Goal: Information Seeking & Learning: Learn about a topic

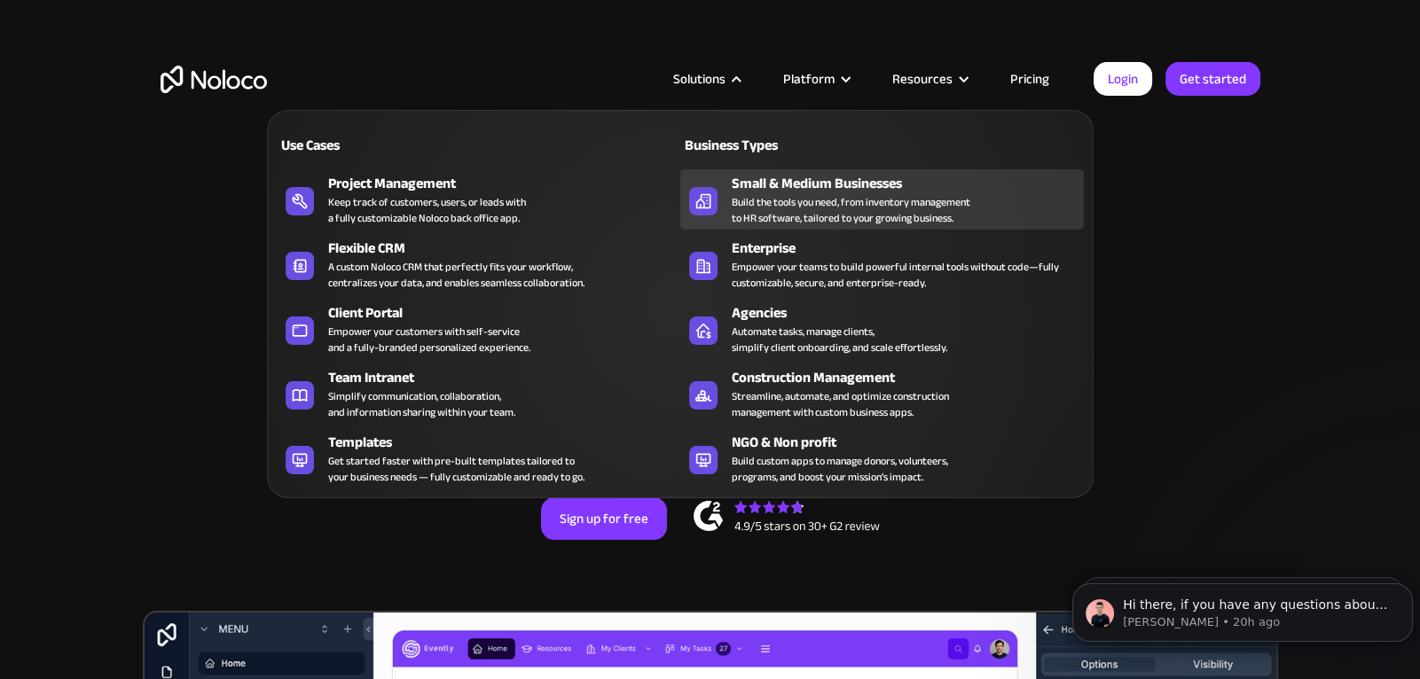
click at [851, 206] on div "Build the tools you need, from inventory management to HR software, tailored to…" at bounding box center [851, 210] width 239 height 32
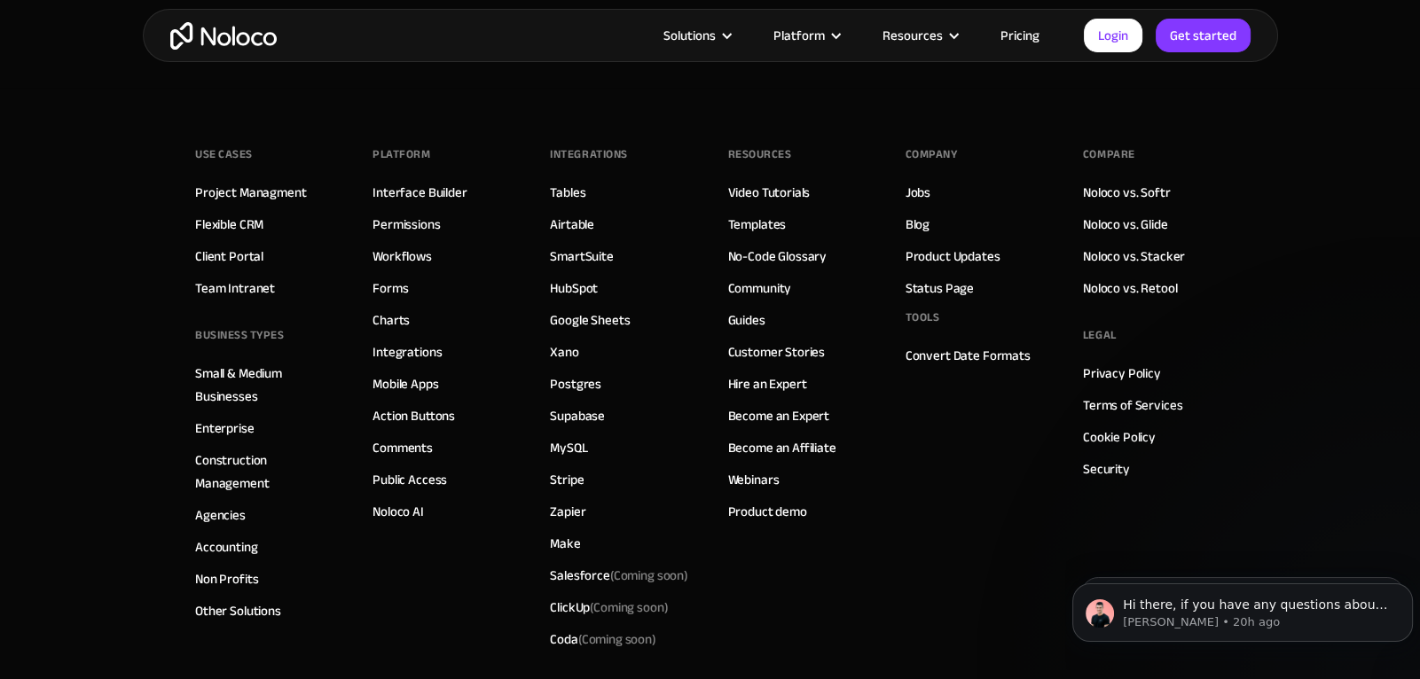
scroll to position [8726, 0]
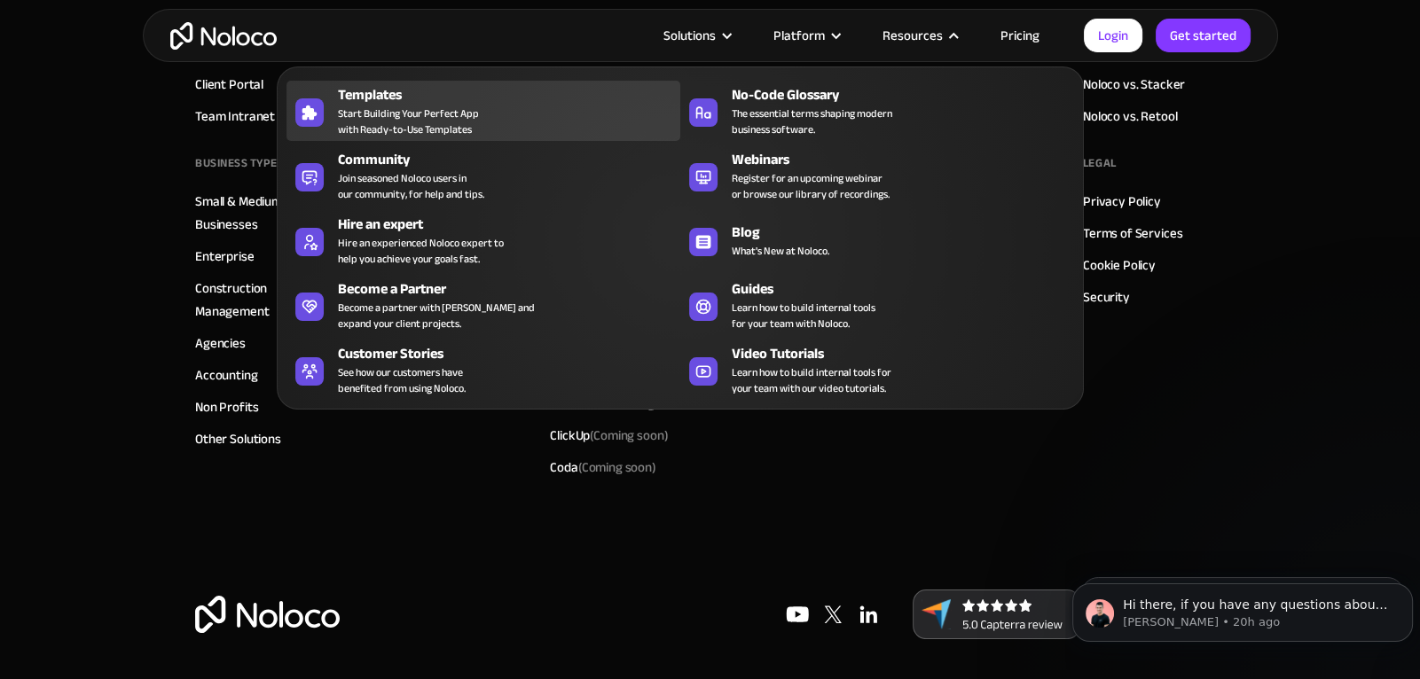
click at [482, 98] on div "Templates" at bounding box center [513, 94] width 350 height 21
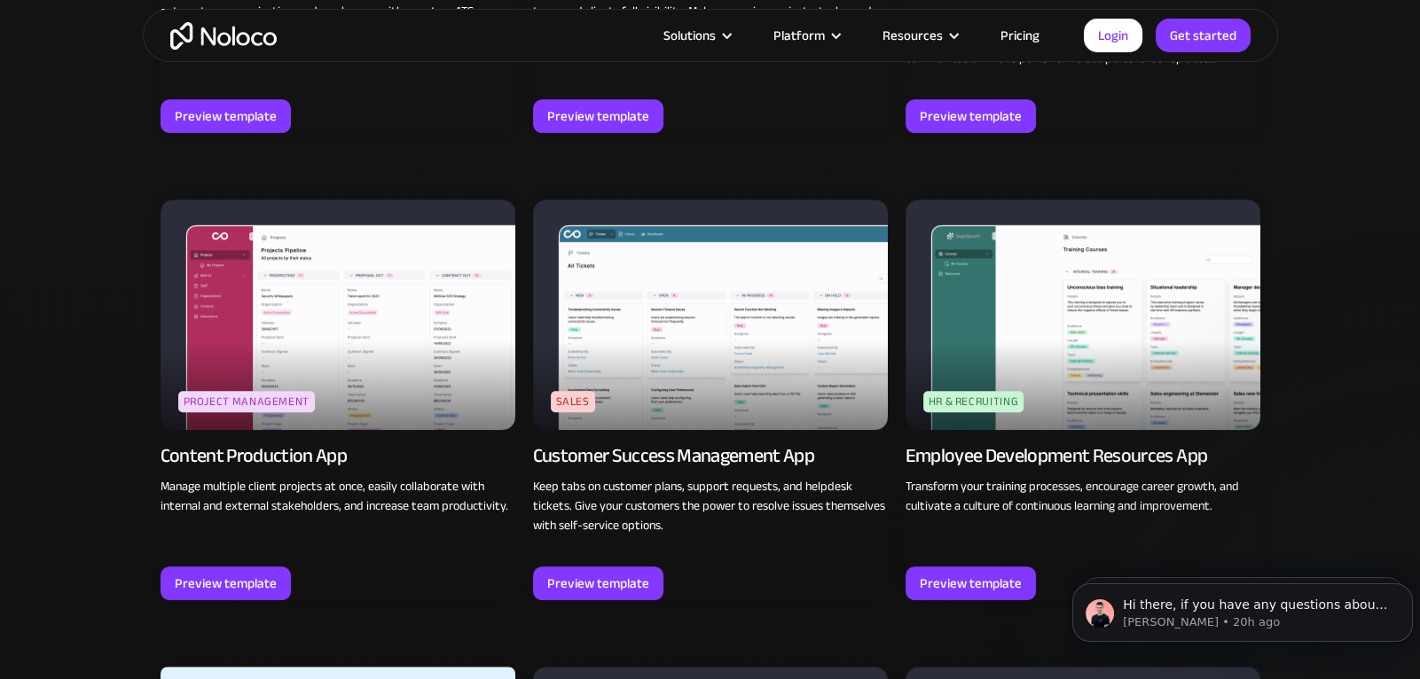
scroll to position [1702, 0]
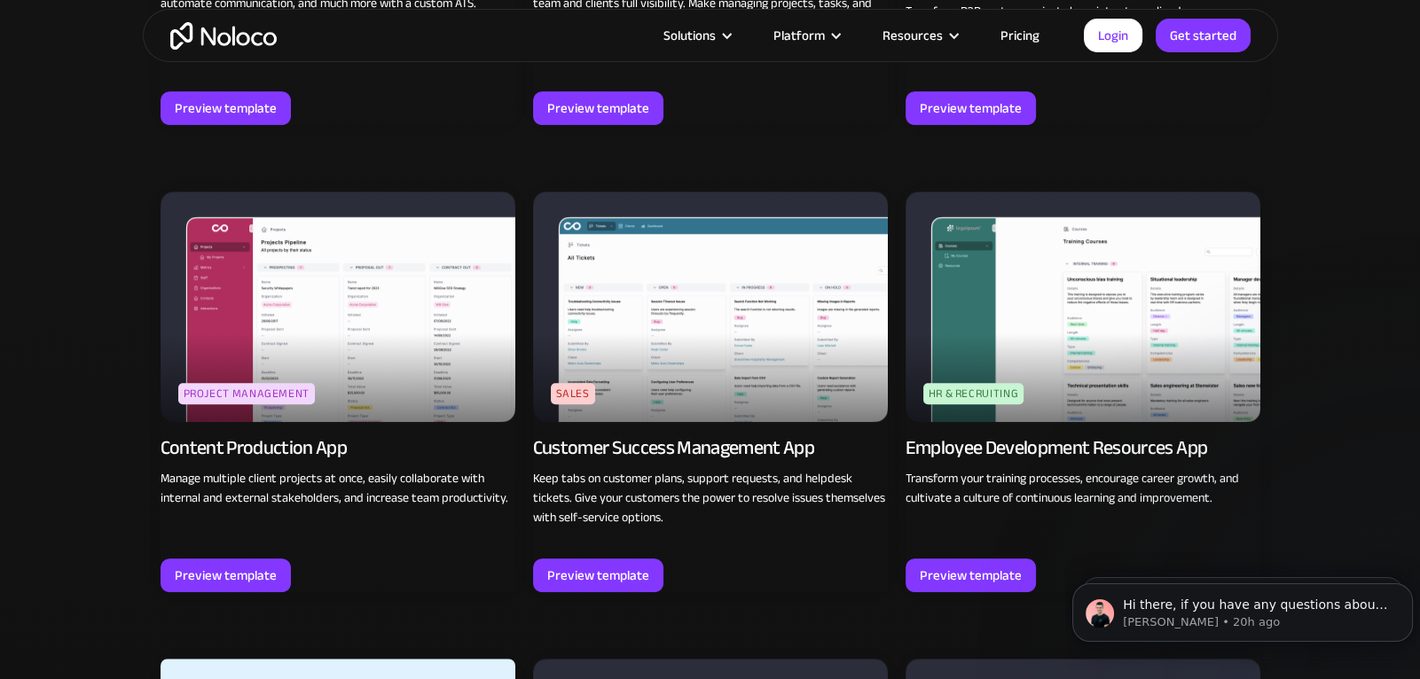
click at [809, 382] on img at bounding box center [710, 307] width 355 height 231
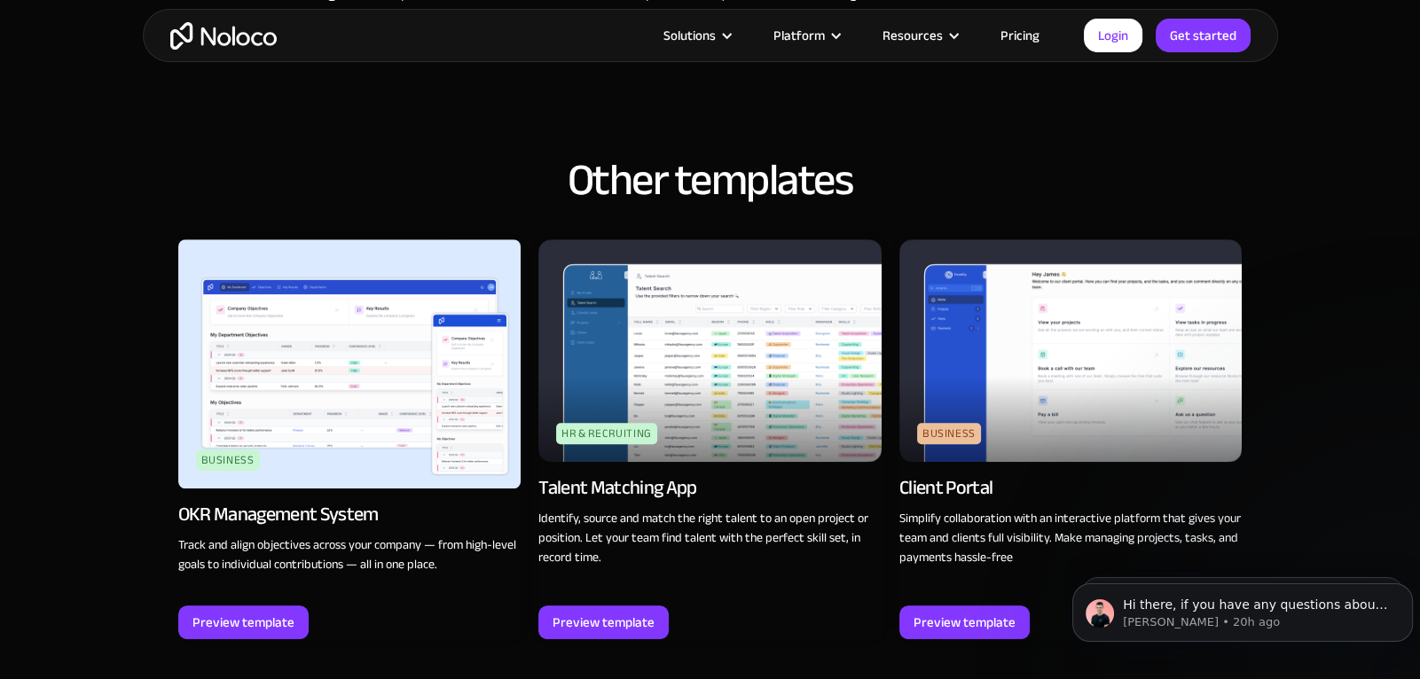
scroll to position [1524, 0]
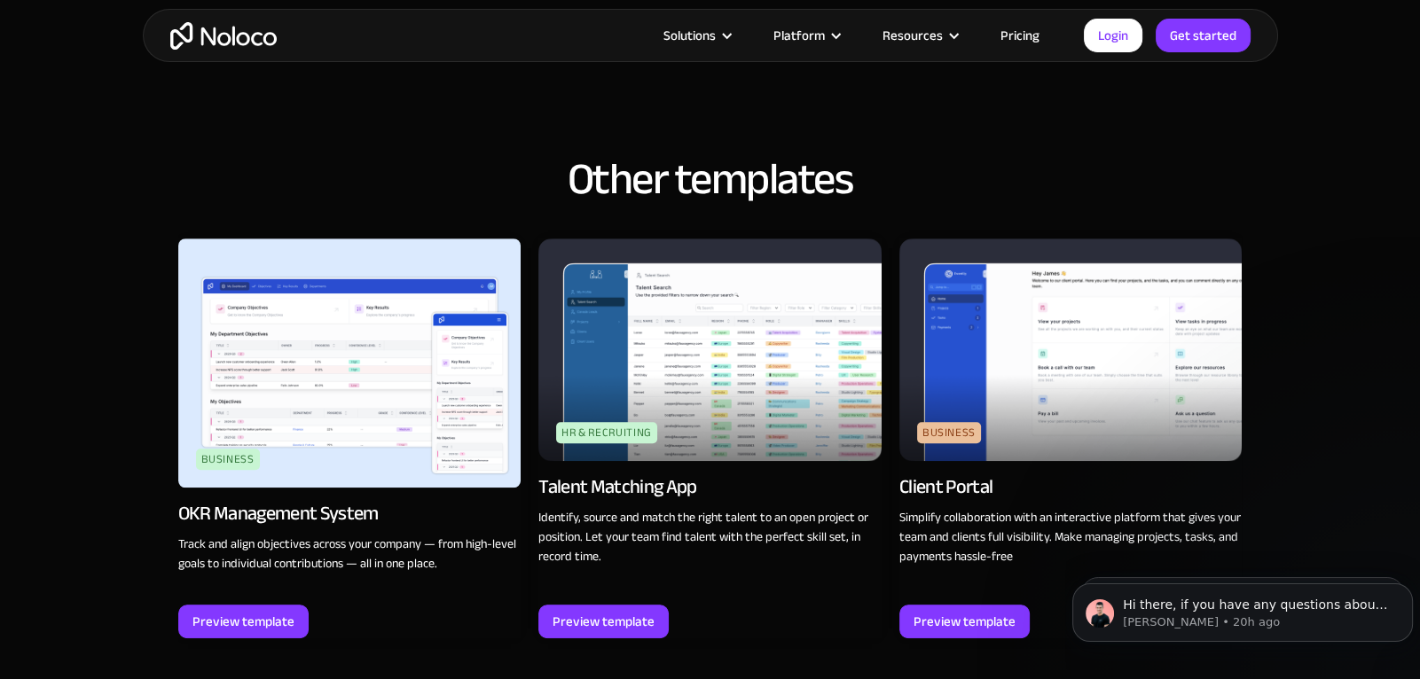
click at [343, 406] on img at bounding box center [349, 363] width 343 height 249
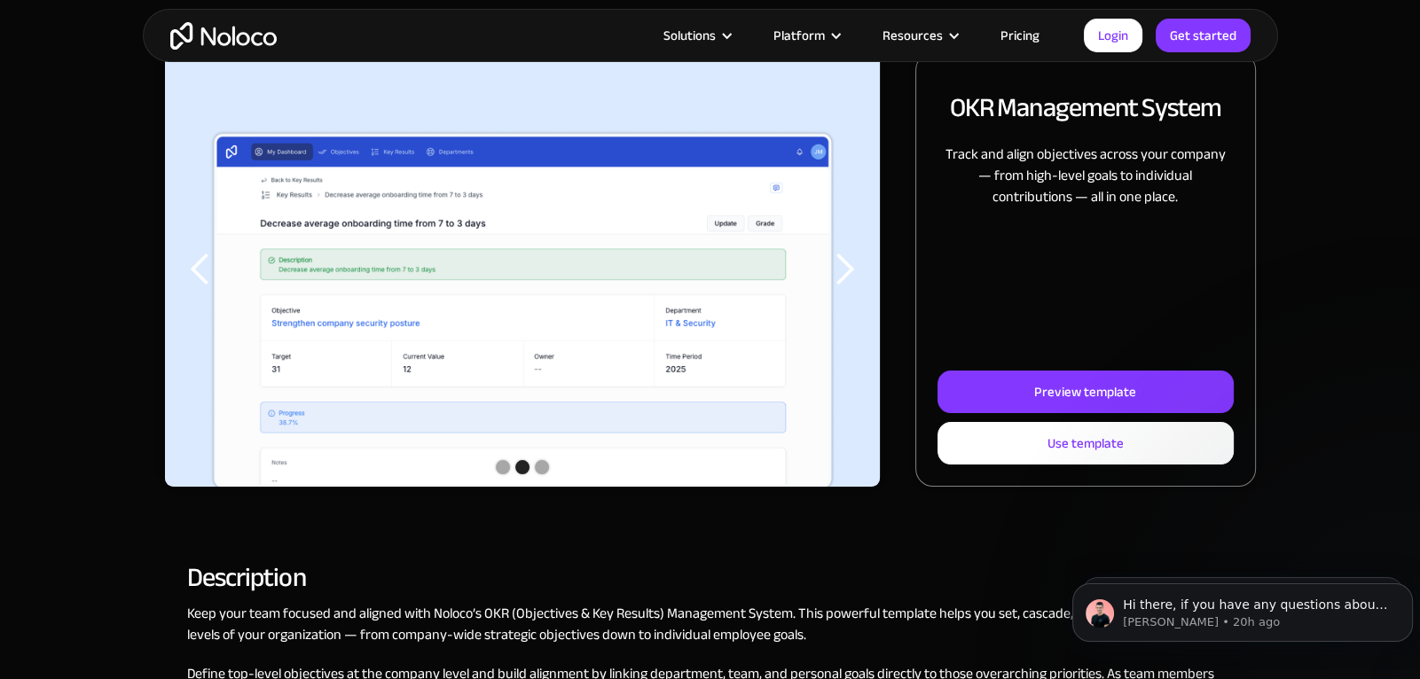
scroll to position [258, 0]
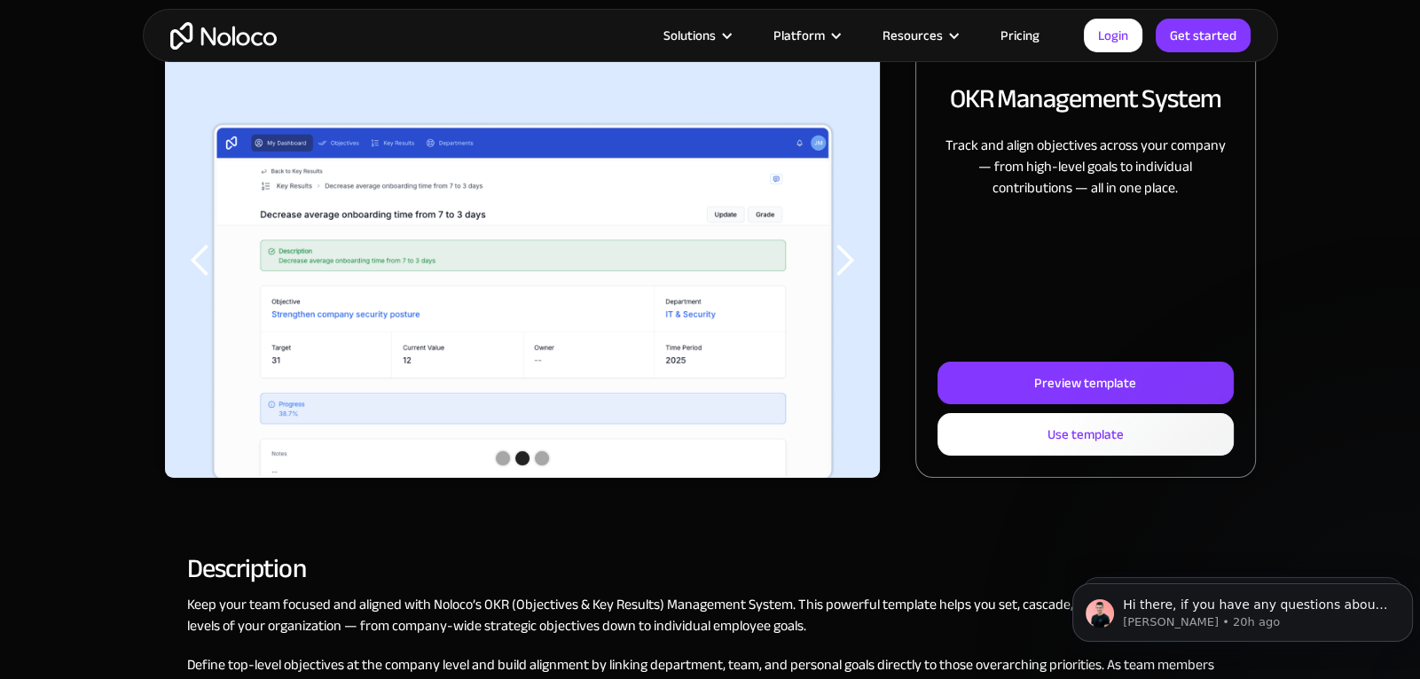
click at [197, 266] on div "previous slide" at bounding box center [200, 260] width 35 height 35
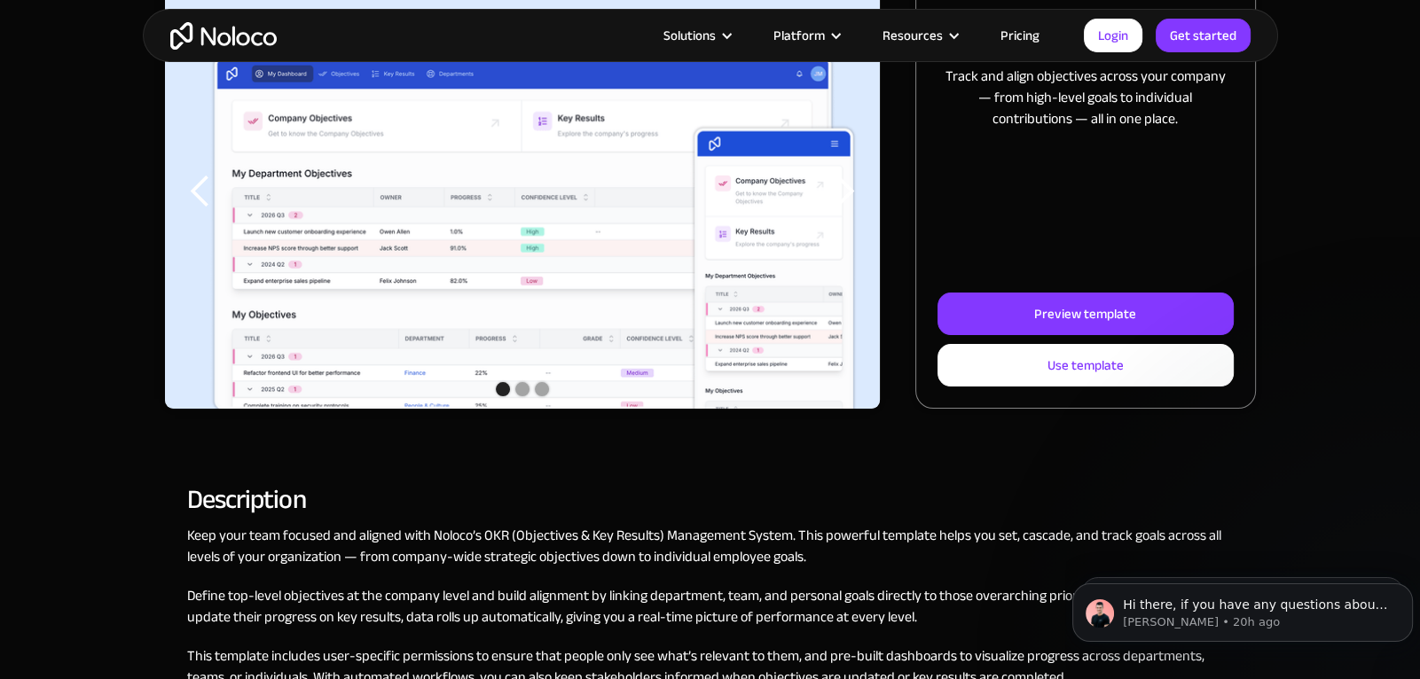
scroll to position [349, 0]
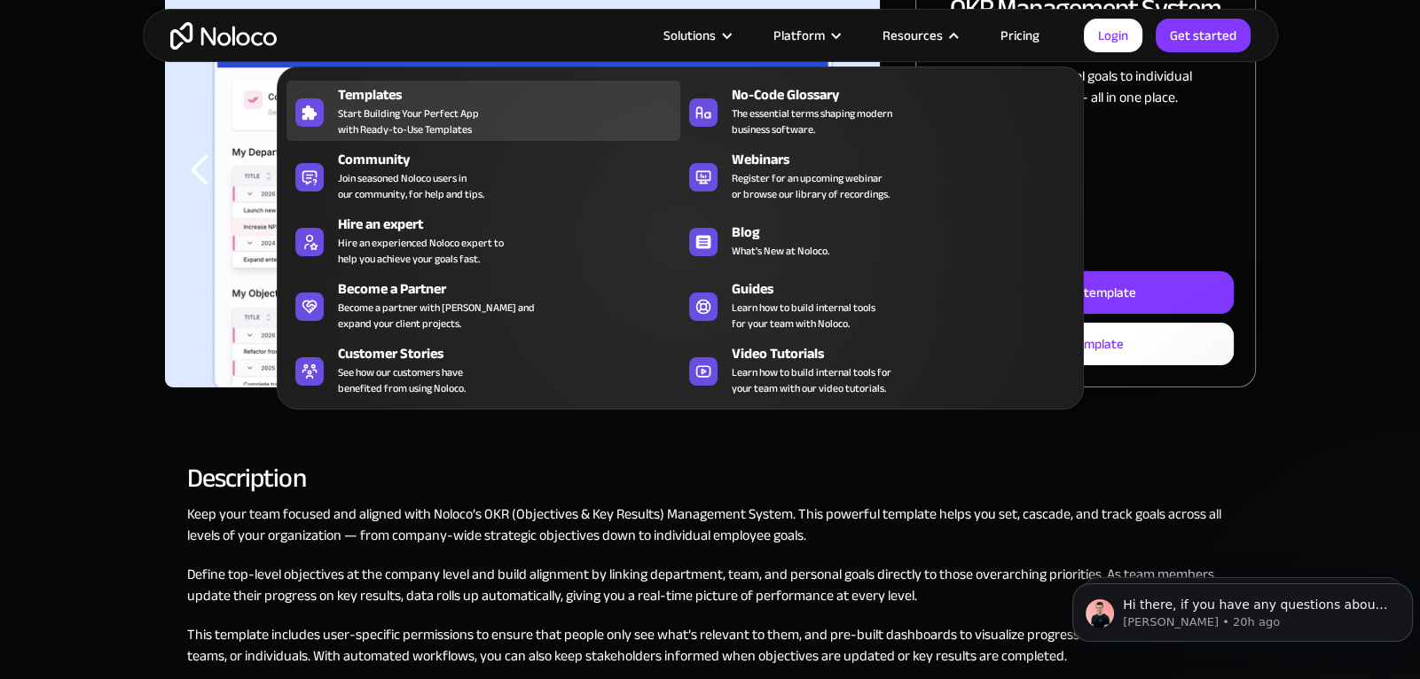
click at [426, 108] on span "Start Building Your Perfect App with Ready-to-Use Templates" at bounding box center [408, 122] width 141 height 32
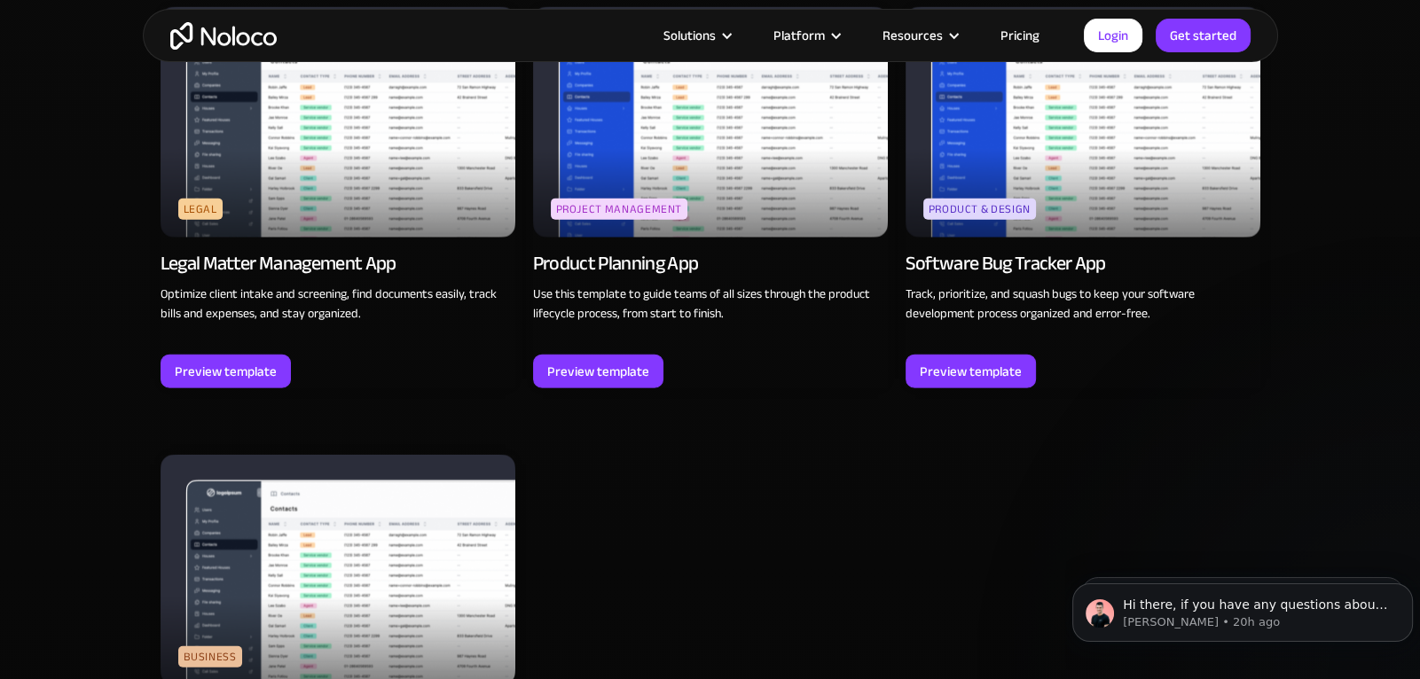
scroll to position [5031, 0]
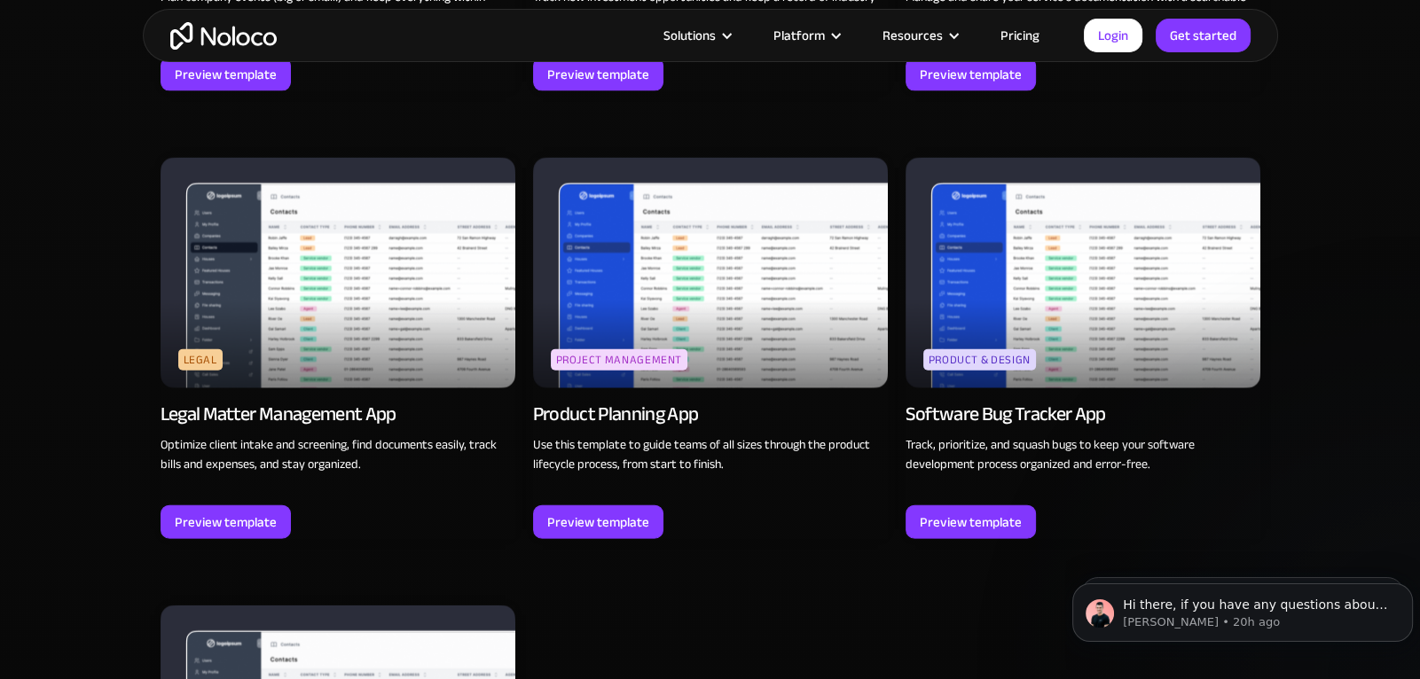
click at [1017, 40] on link "Pricing" at bounding box center [1019, 35] width 83 height 23
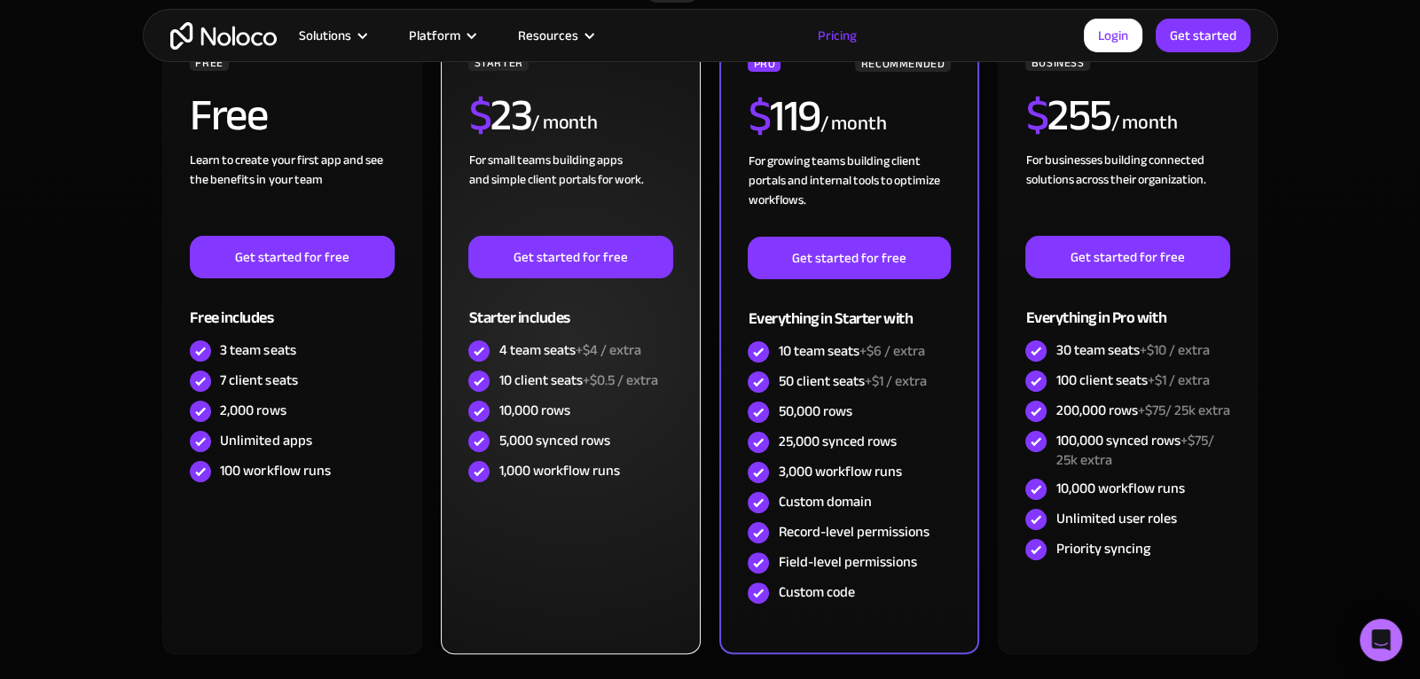
scroll to position [519, 0]
